Goal: Information Seeking & Learning: Learn about a topic

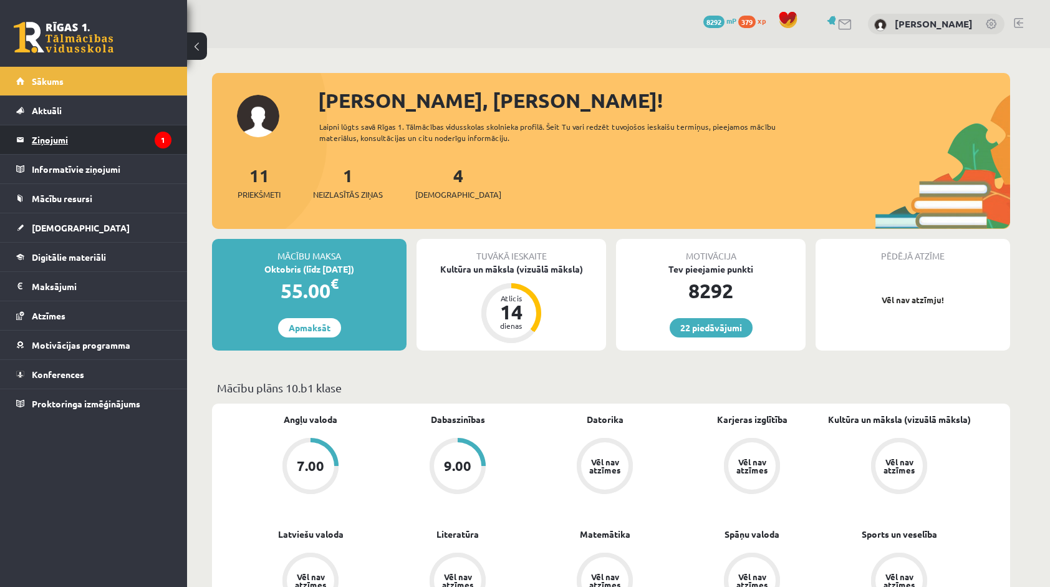
click at [160, 142] on icon "1" at bounding box center [163, 140] width 17 height 17
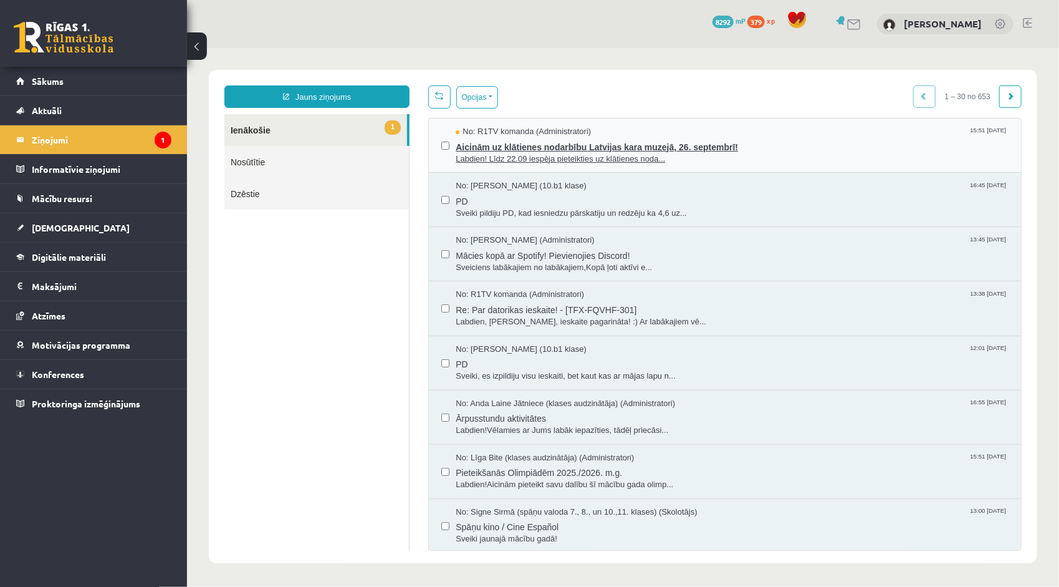
click at [516, 149] on span "Aicinām uz klātienes nodarbību Latvijas kara muzejā, 26. septembrī!" at bounding box center [731, 145] width 553 height 16
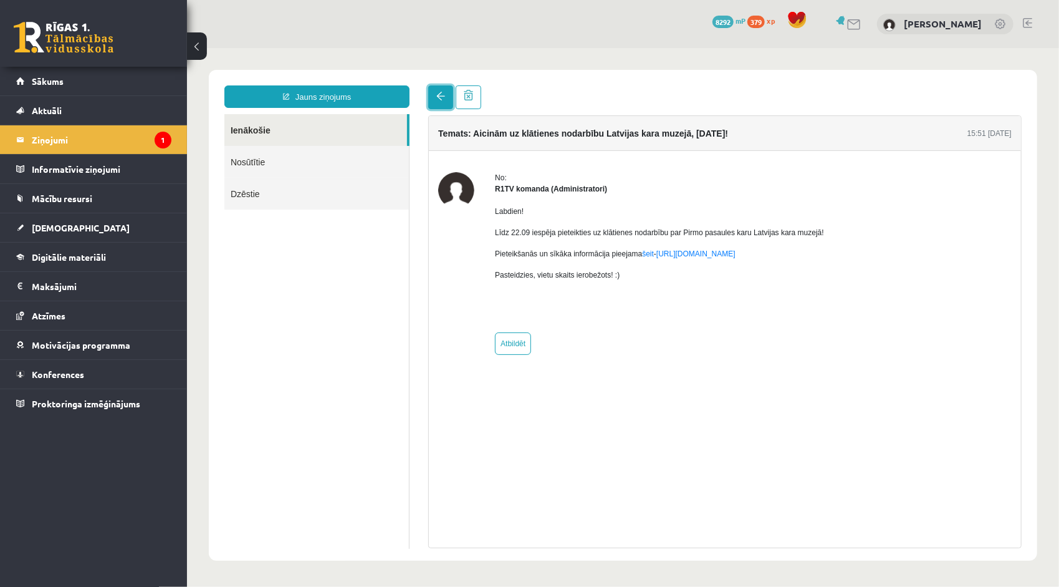
click at [435, 101] on link at bounding box center [440, 97] width 25 height 24
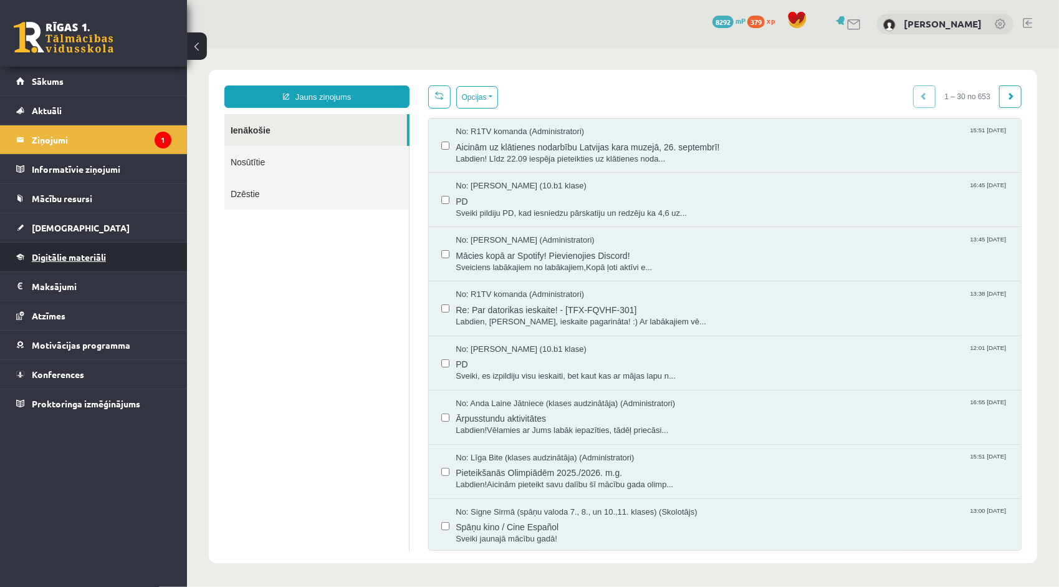
click at [84, 244] on link "Digitālie materiāli" at bounding box center [93, 257] width 155 height 29
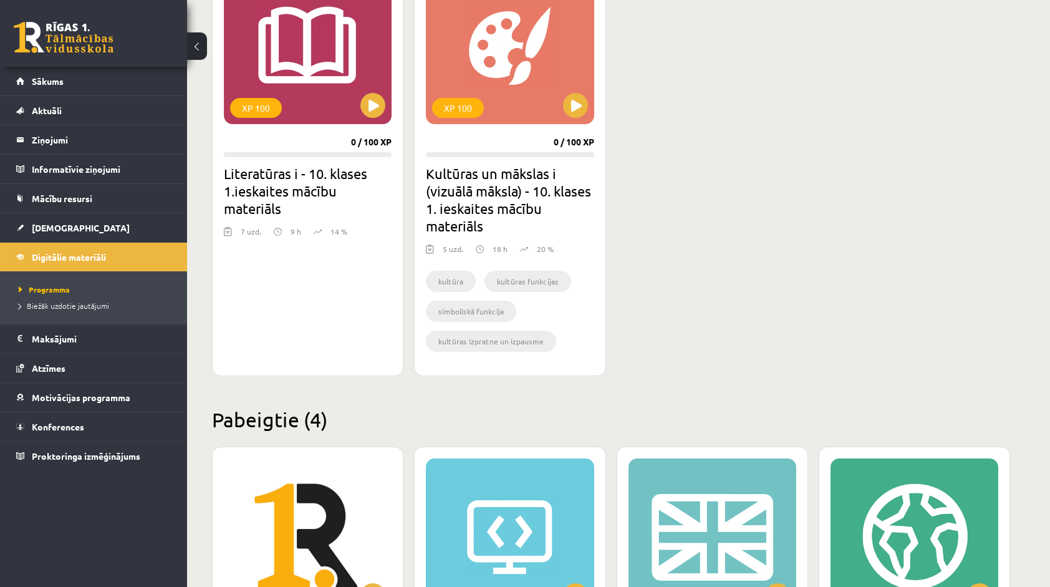
scroll to position [374, 0]
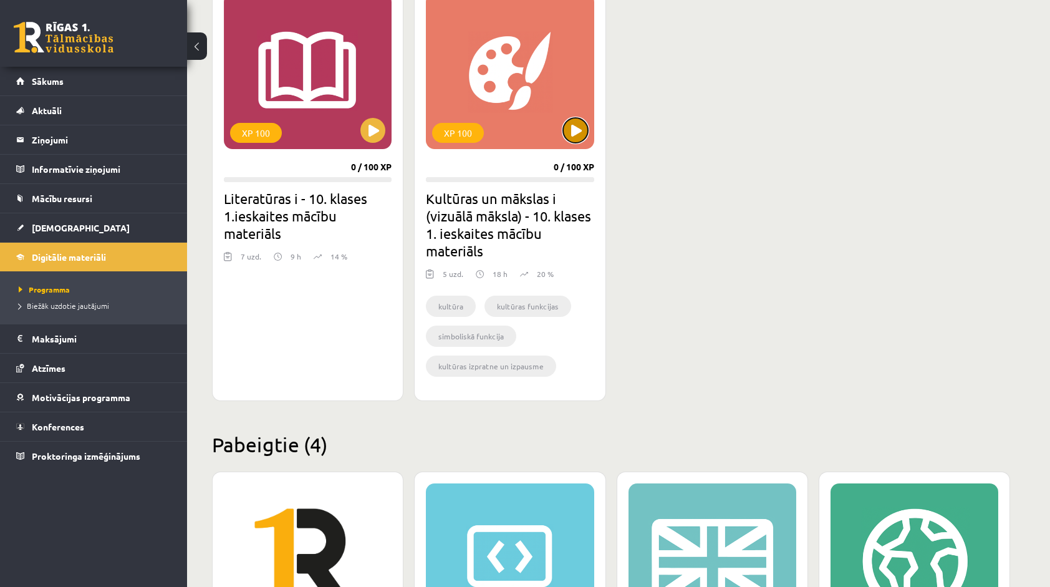
click at [572, 133] on button at bounding box center [575, 130] width 25 height 25
